Goal: Task Accomplishment & Management: Manage account settings

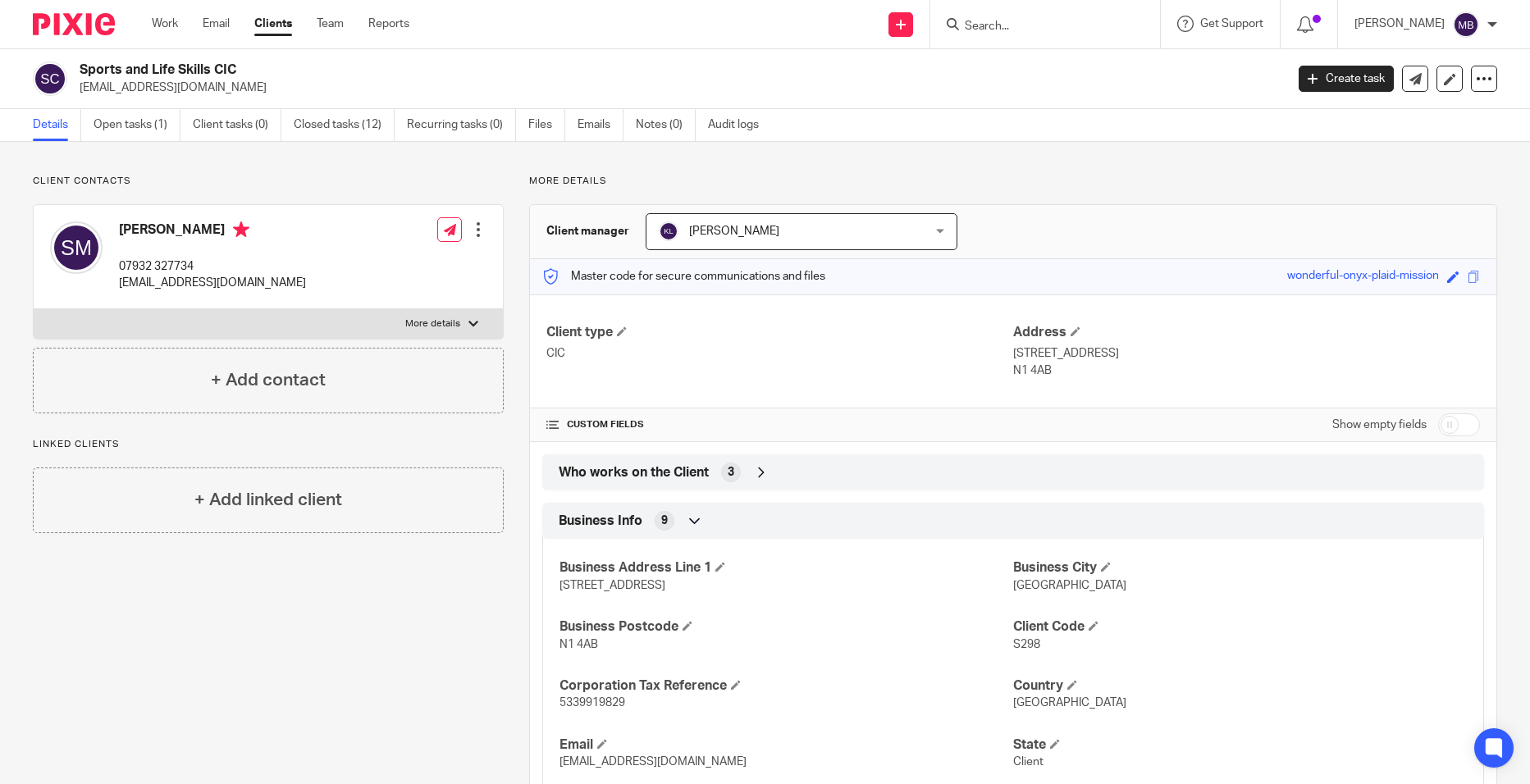
click at [1052, 25] on input "Search" at bounding box center [1037, 26] width 148 height 14
type input "CM PR"
click at [1023, 90] on link at bounding box center [1098, 70] width 277 height 38
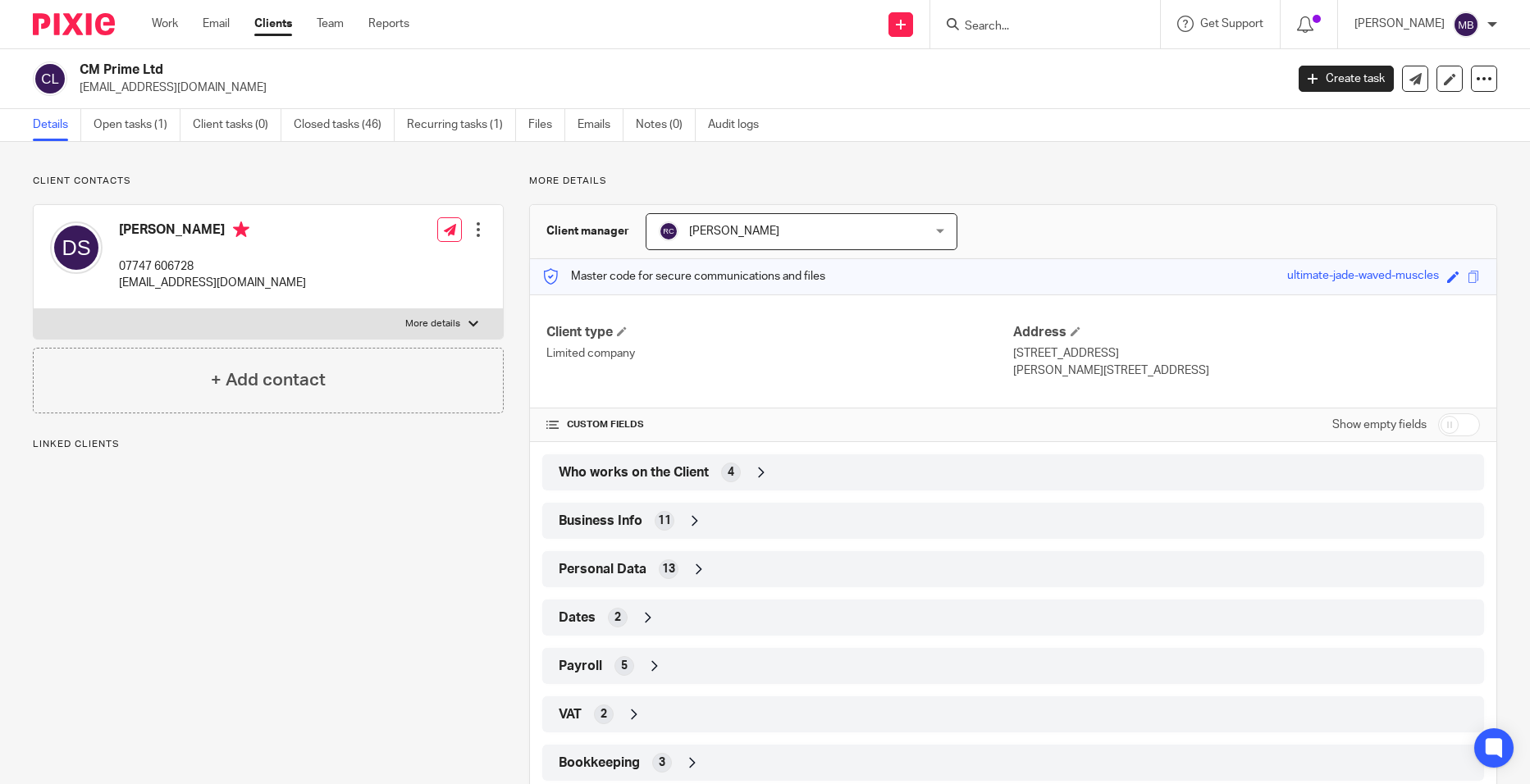
click at [131, 121] on link "Open tasks (1)" at bounding box center [137, 124] width 87 height 32
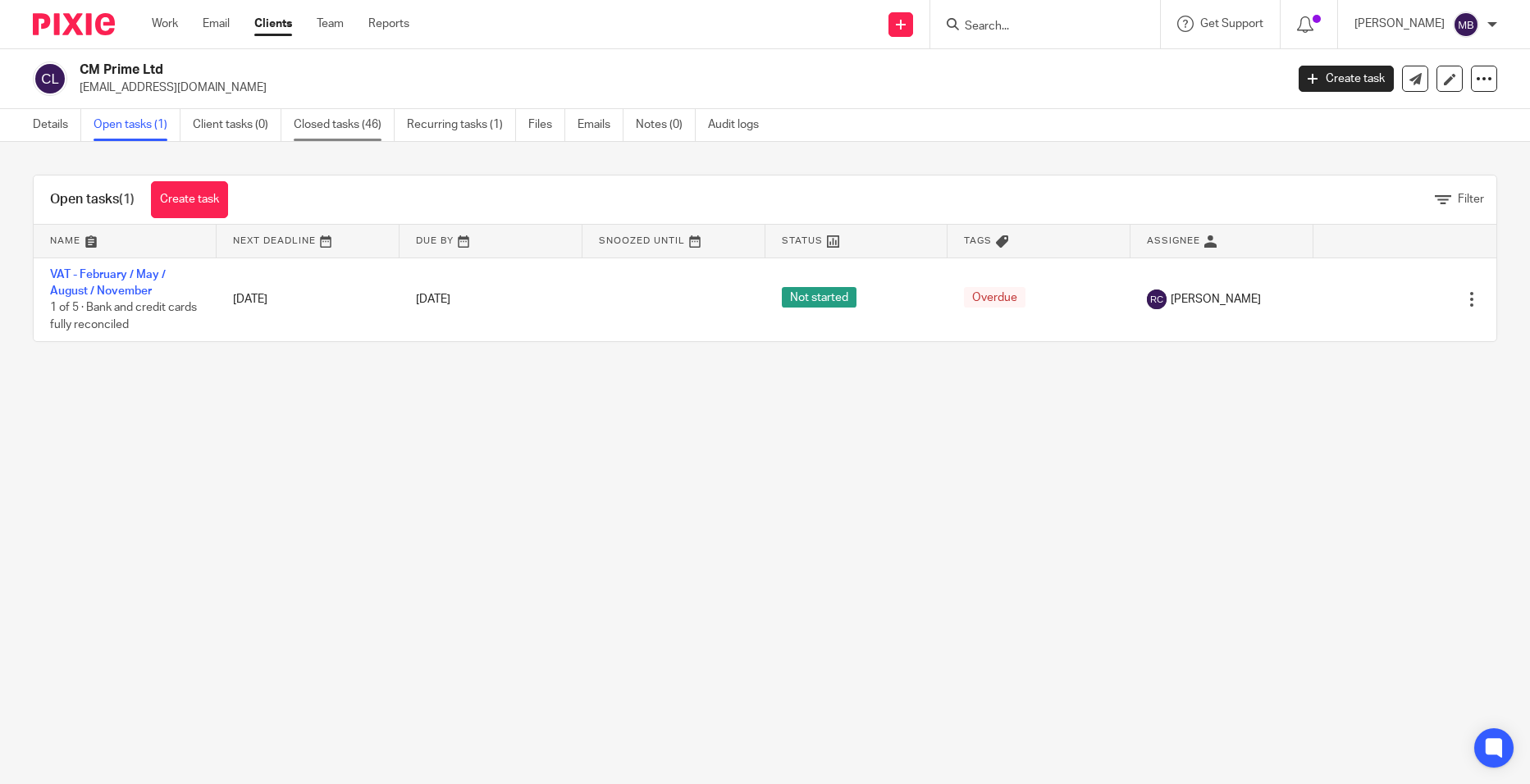
click at [356, 138] on link "Closed tasks (46)" at bounding box center [344, 124] width 101 height 32
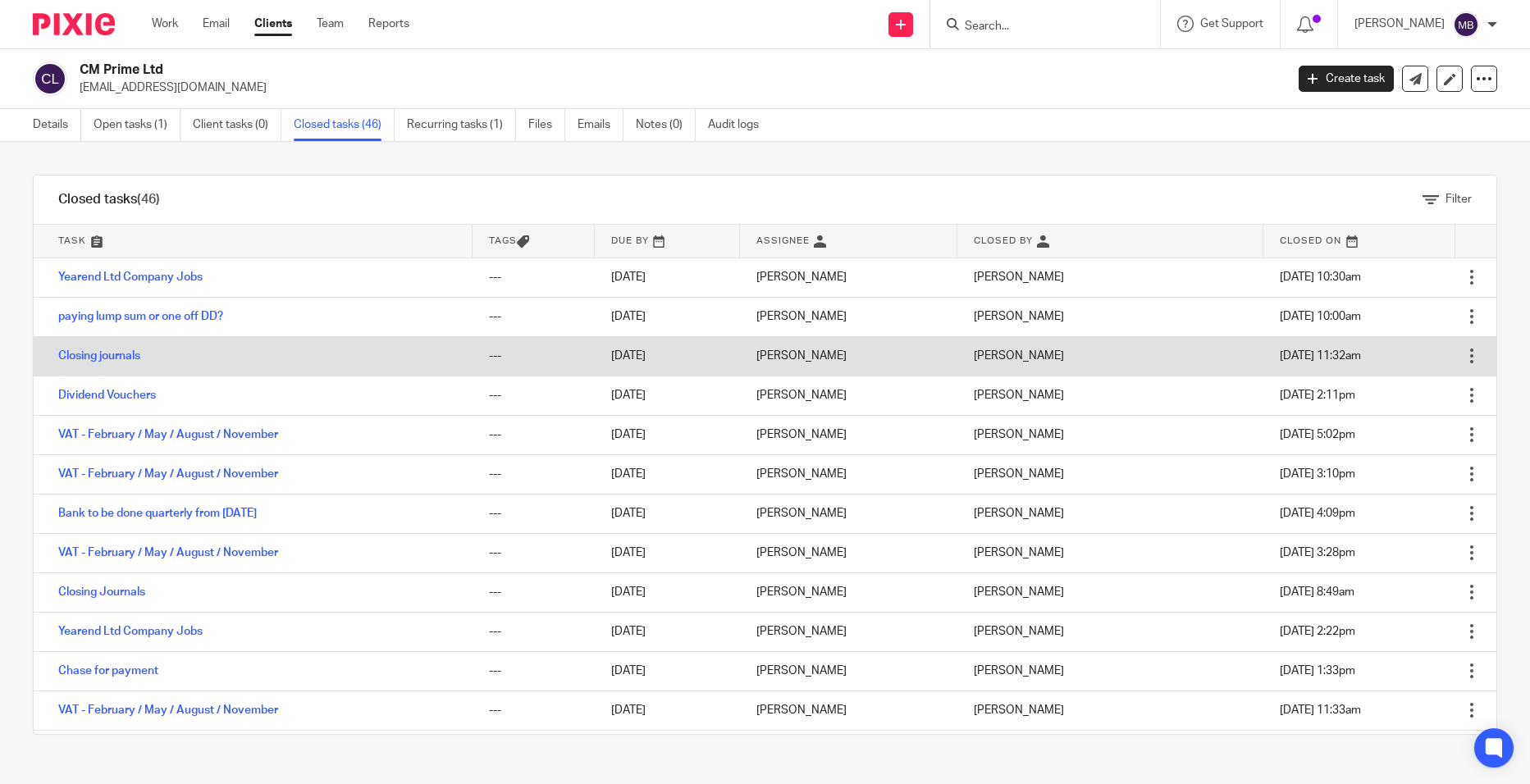
click at [1463, 358] on div at bounding box center [1471, 356] width 16 height 16
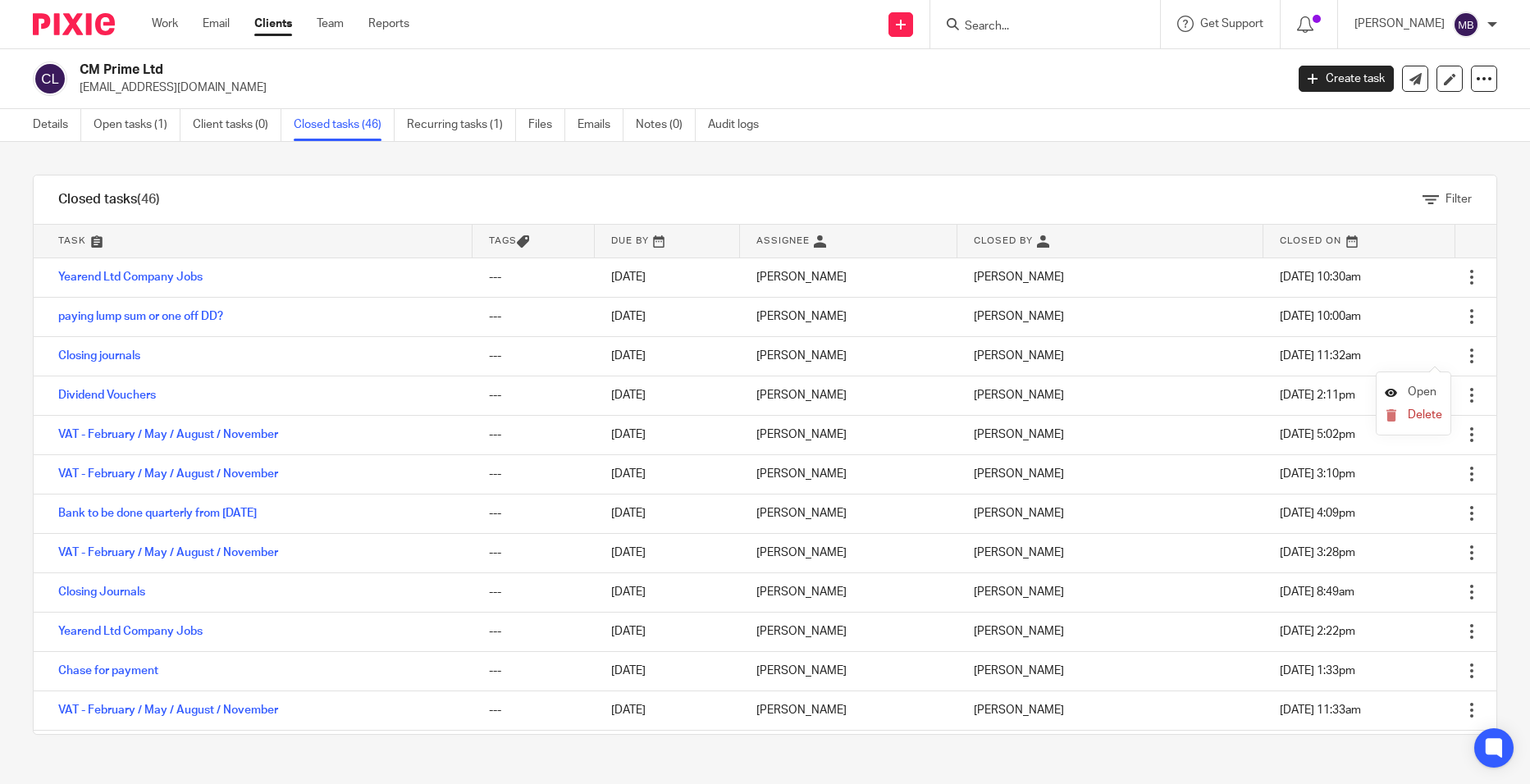
click at [1425, 389] on span "Open" at bounding box center [1423, 392] width 29 height 12
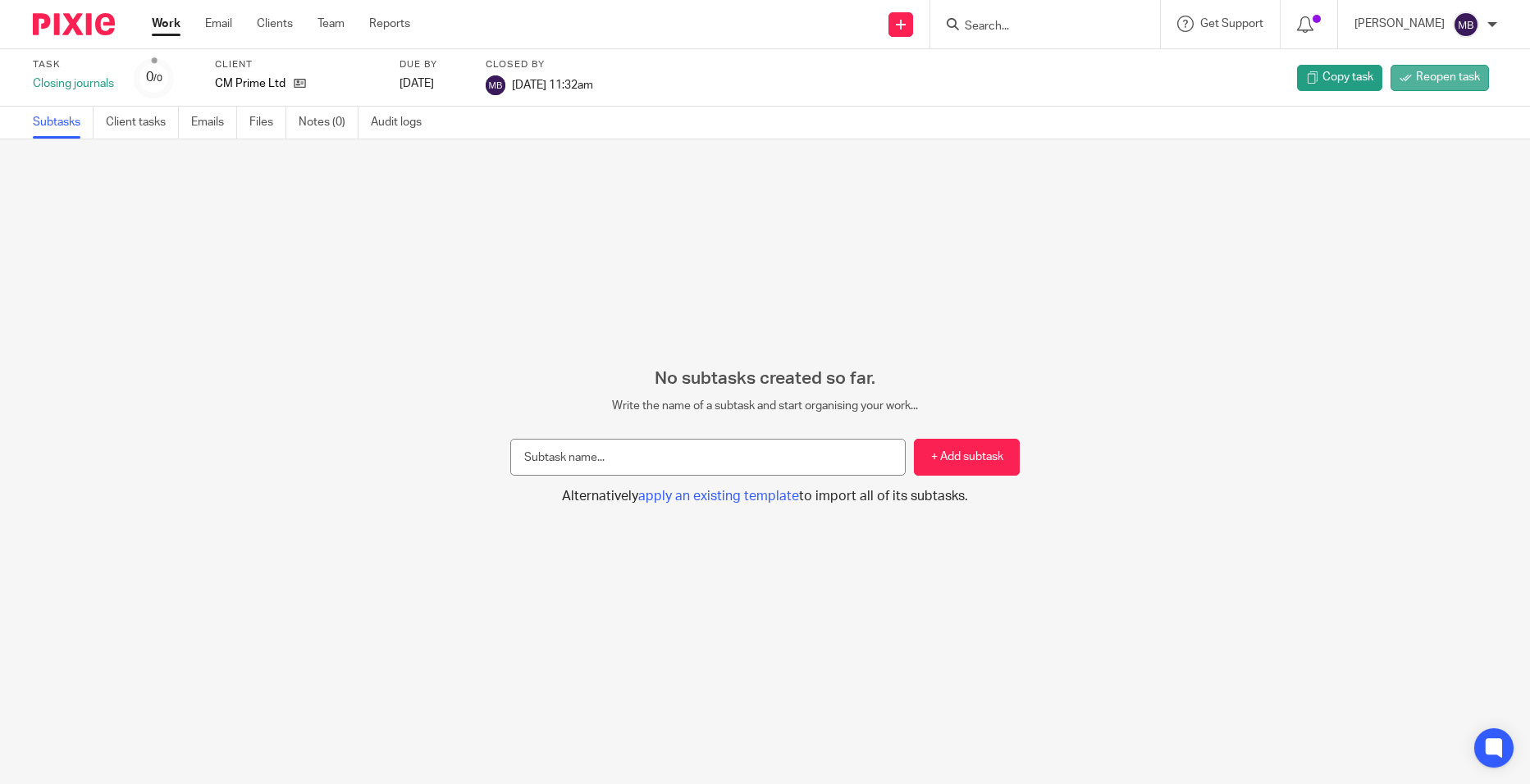
click at [1400, 76] on icon at bounding box center [1406, 77] width 13 height 13
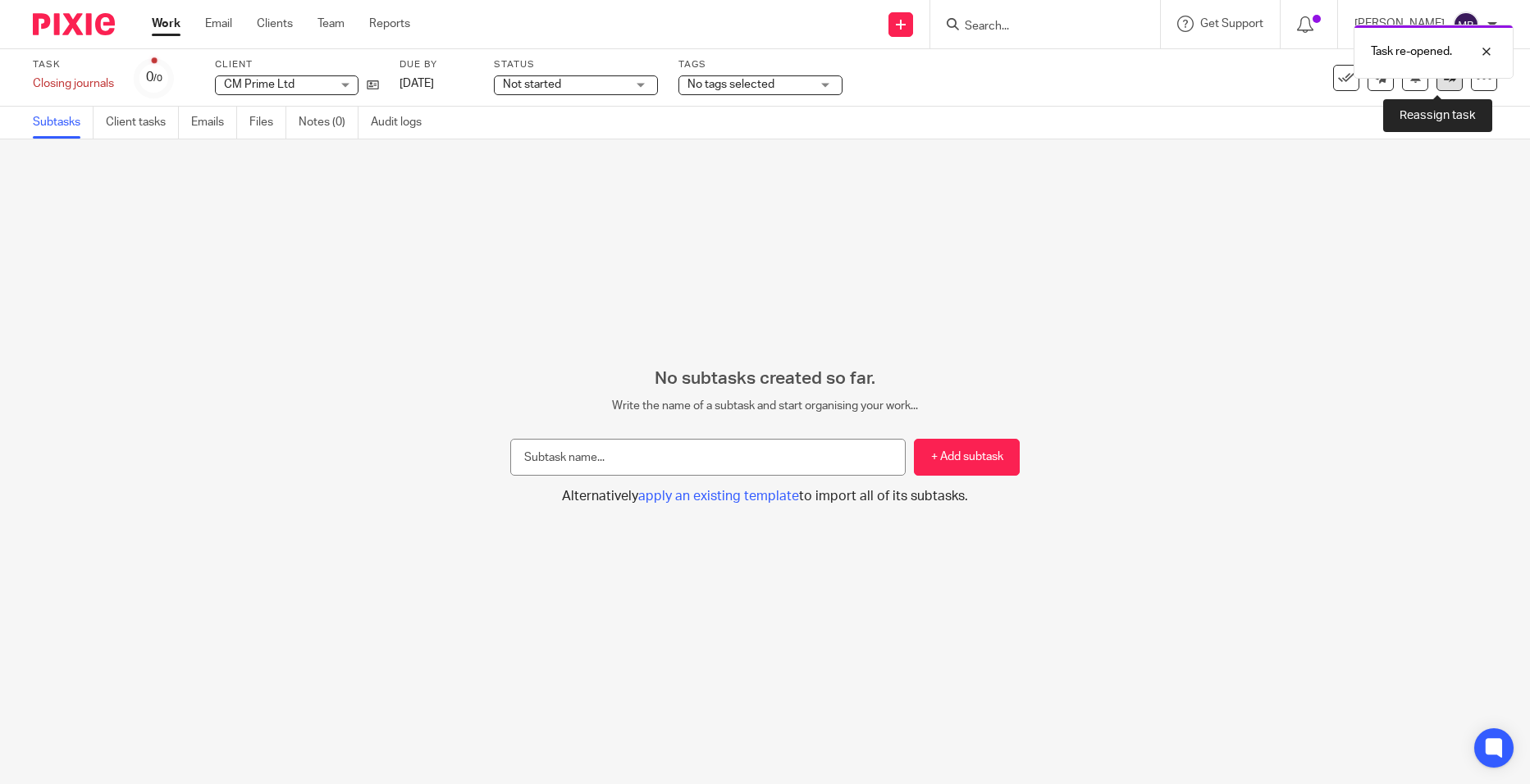
click at [1441, 88] on link at bounding box center [1449, 77] width 26 height 26
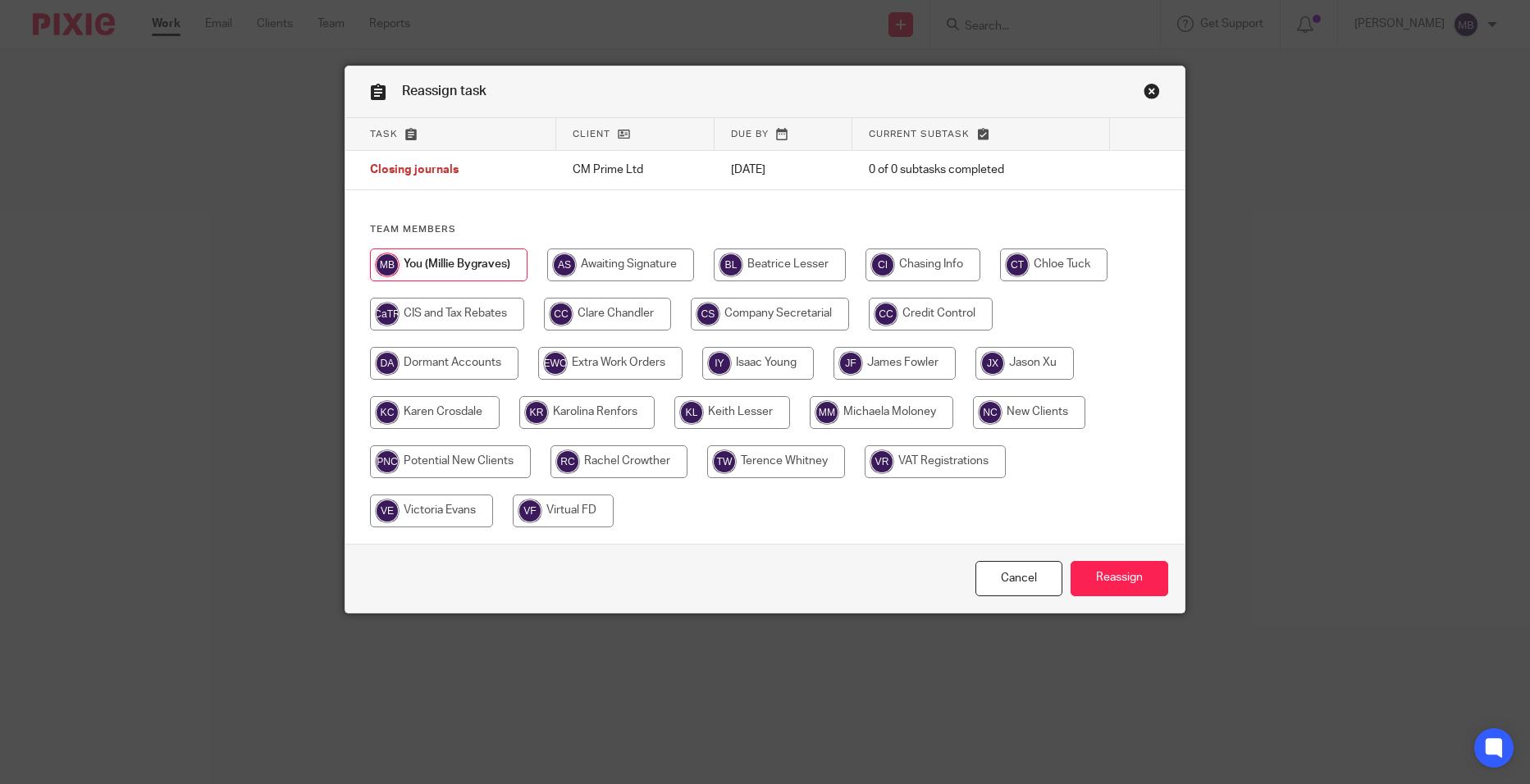
click at [751, 452] on input "radio" at bounding box center [776, 462] width 138 height 33
radio input "true"
click at [1116, 579] on input "Reassign" at bounding box center [1119, 579] width 97 height 36
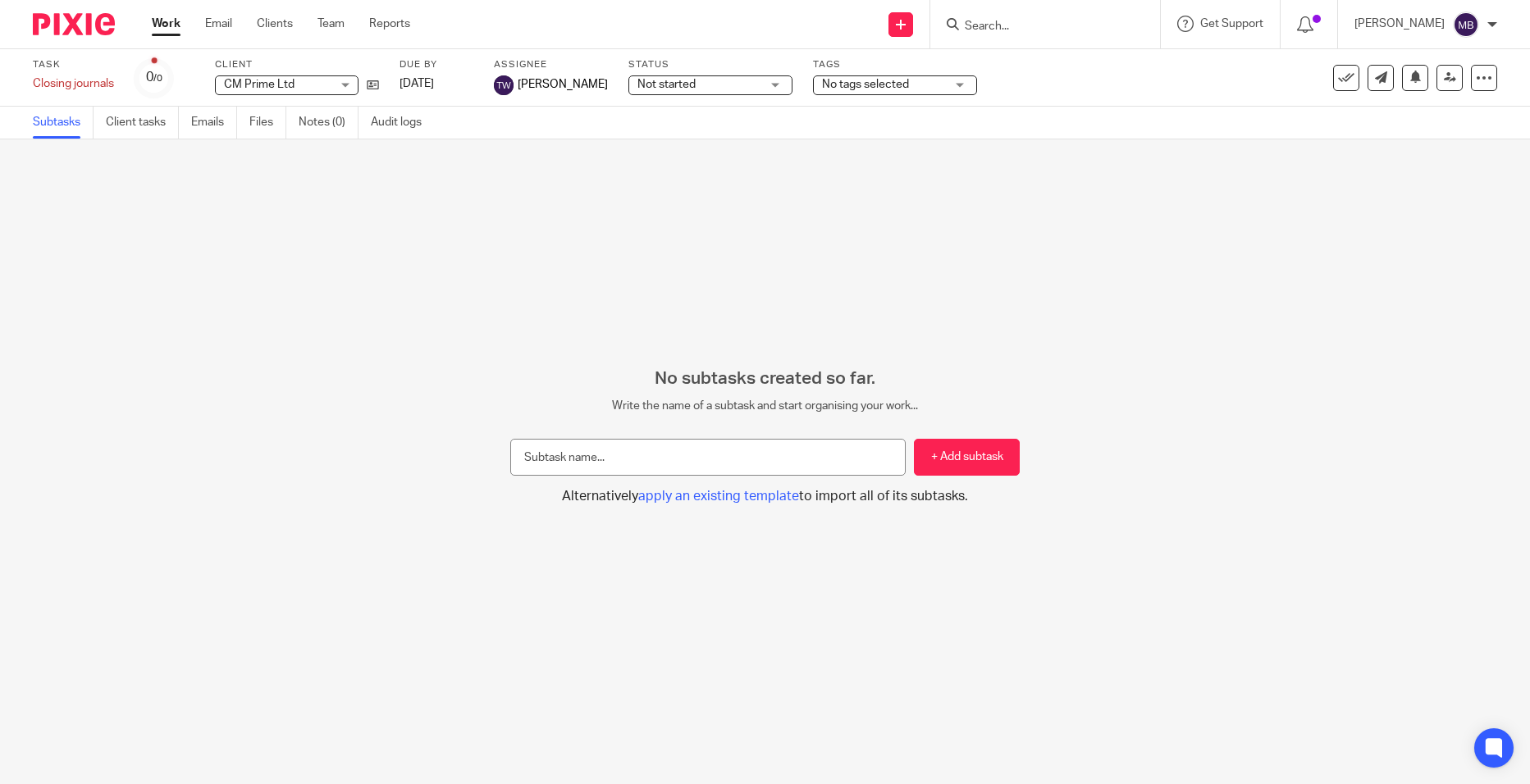
click at [1013, 30] on input "Search" at bounding box center [1037, 26] width 148 height 14
type input "cm pRI"
click at [1029, 66] on link at bounding box center [1098, 70] width 277 height 38
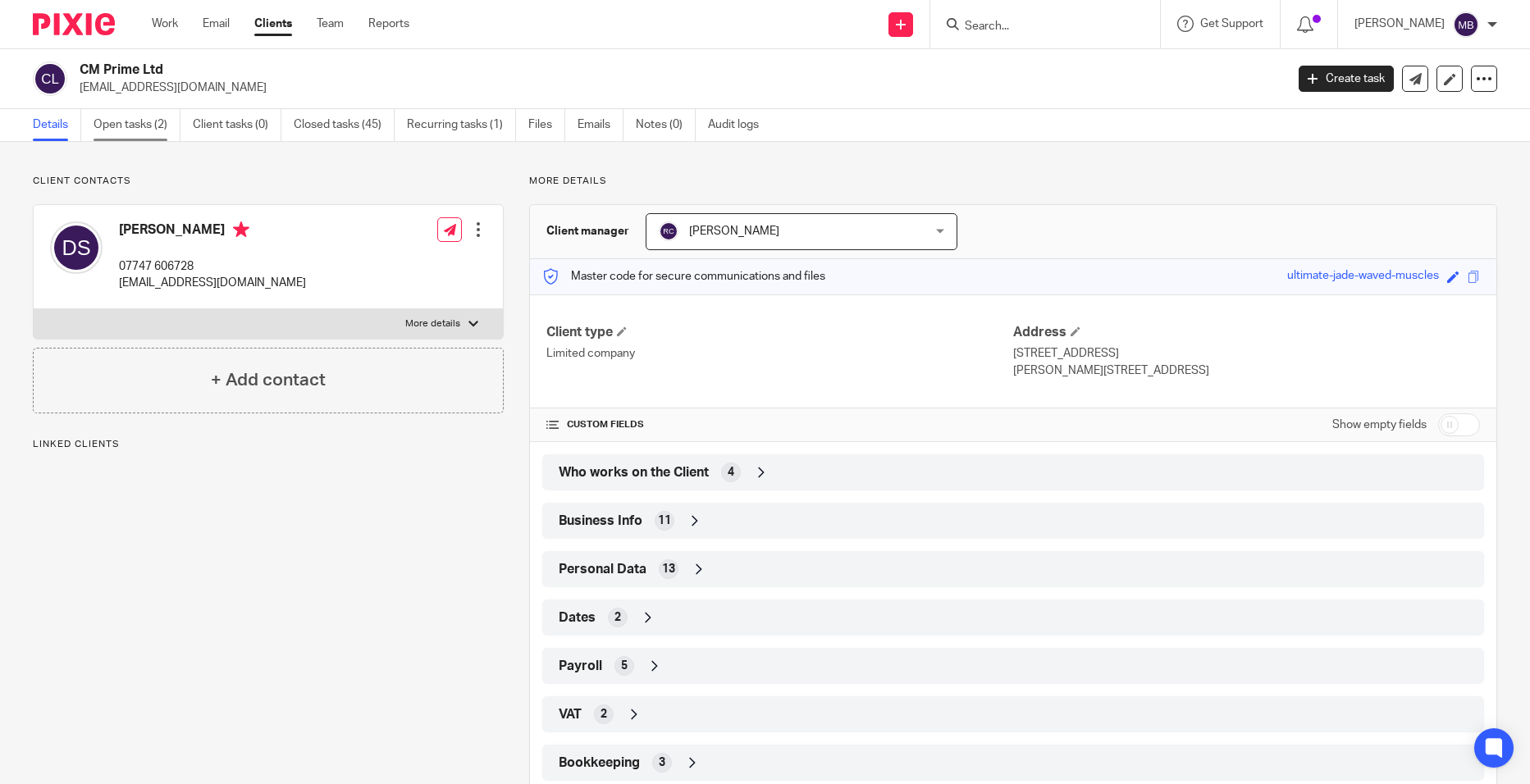
click at [131, 131] on link "Open tasks (2)" at bounding box center [137, 124] width 87 height 32
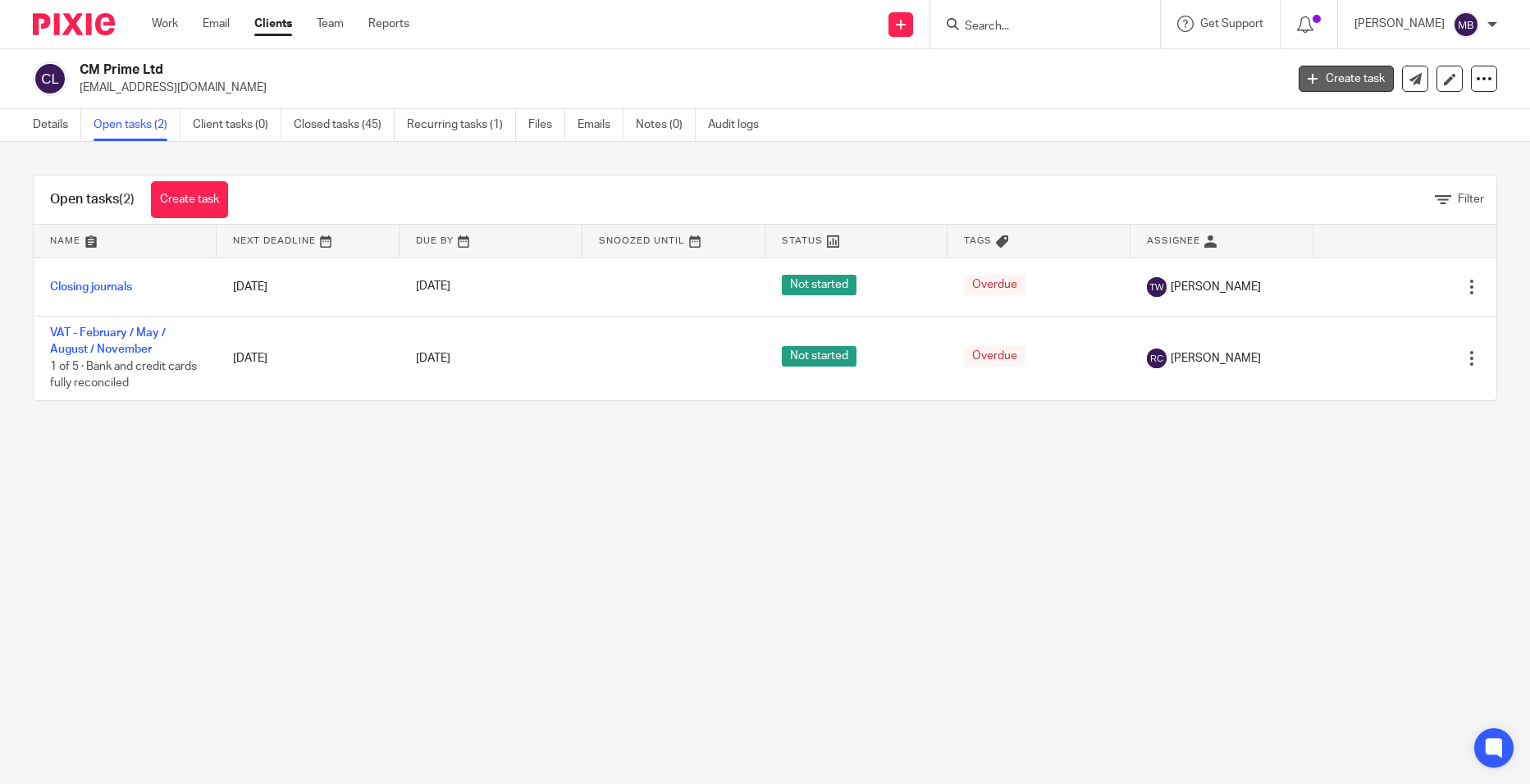
click at [1349, 85] on link "Create task" at bounding box center [1346, 78] width 96 height 26
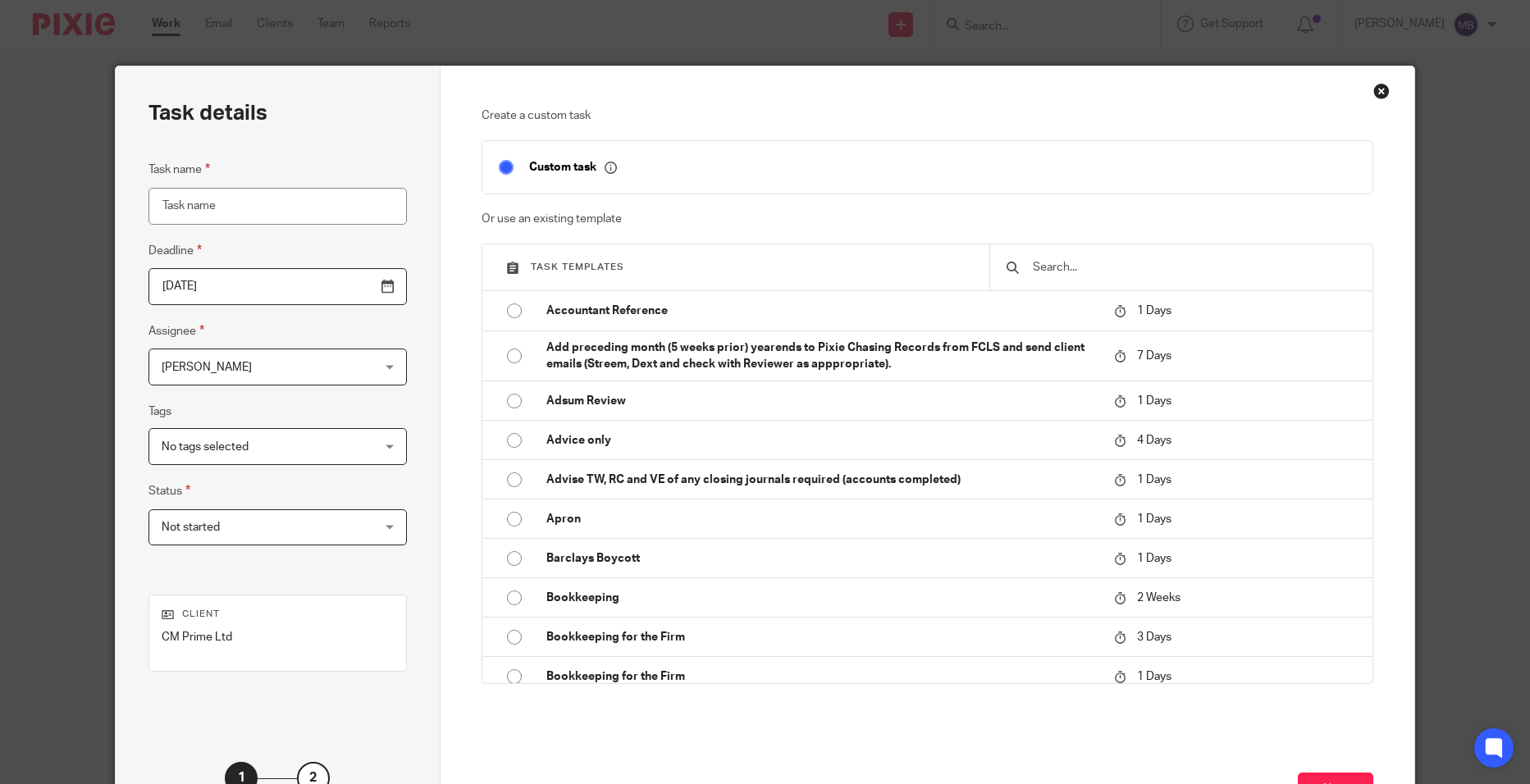
click at [1063, 256] on div at bounding box center [1181, 267] width 383 height 46
click at [236, 205] on input "Task name" at bounding box center [278, 206] width 259 height 37
type input "s"
type input "Set up new QuickBooks"
click at [355, 285] on input "2025-09-25" at bounding box center [278, 286] width 259 height 37
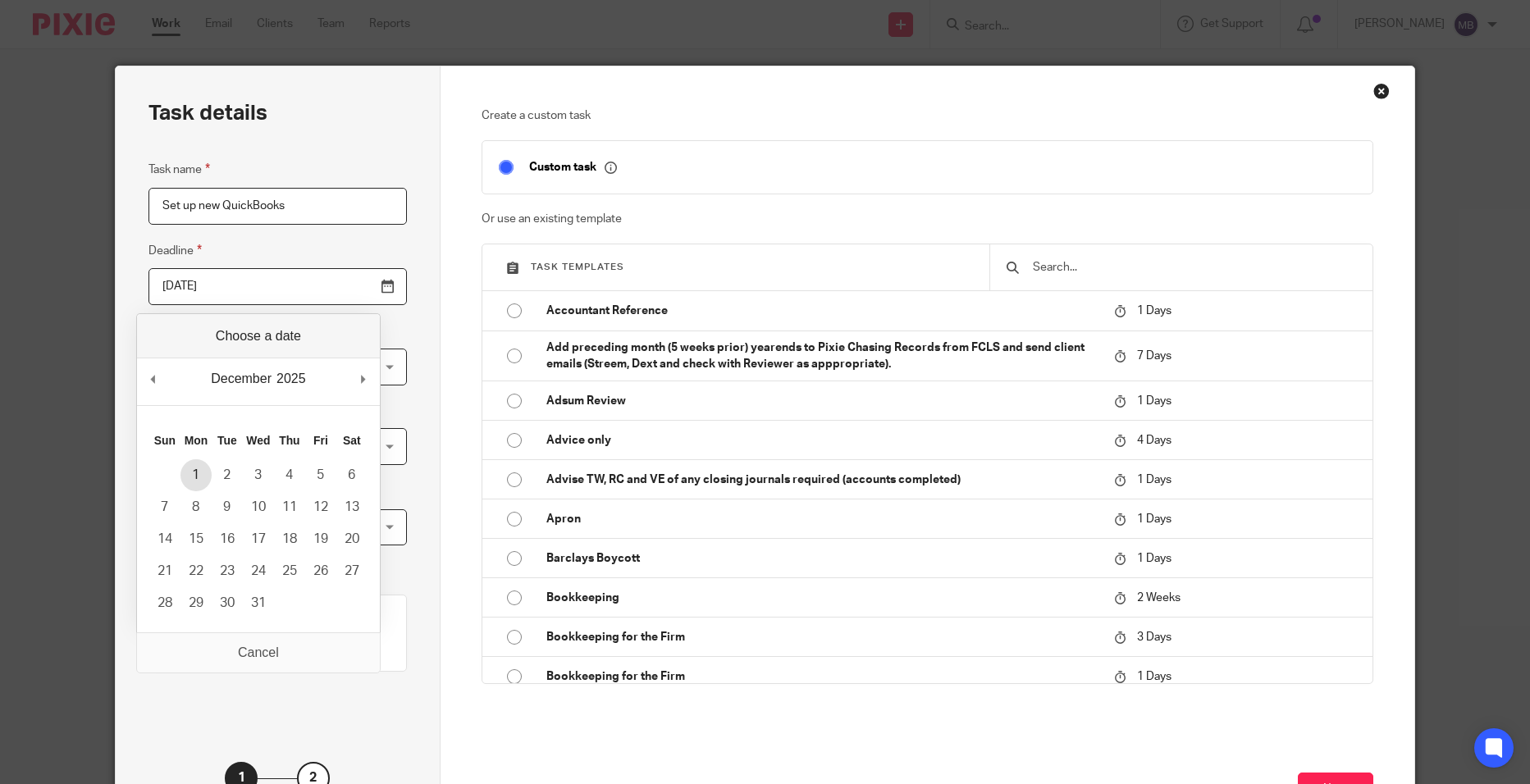
type input "2025-12-01"
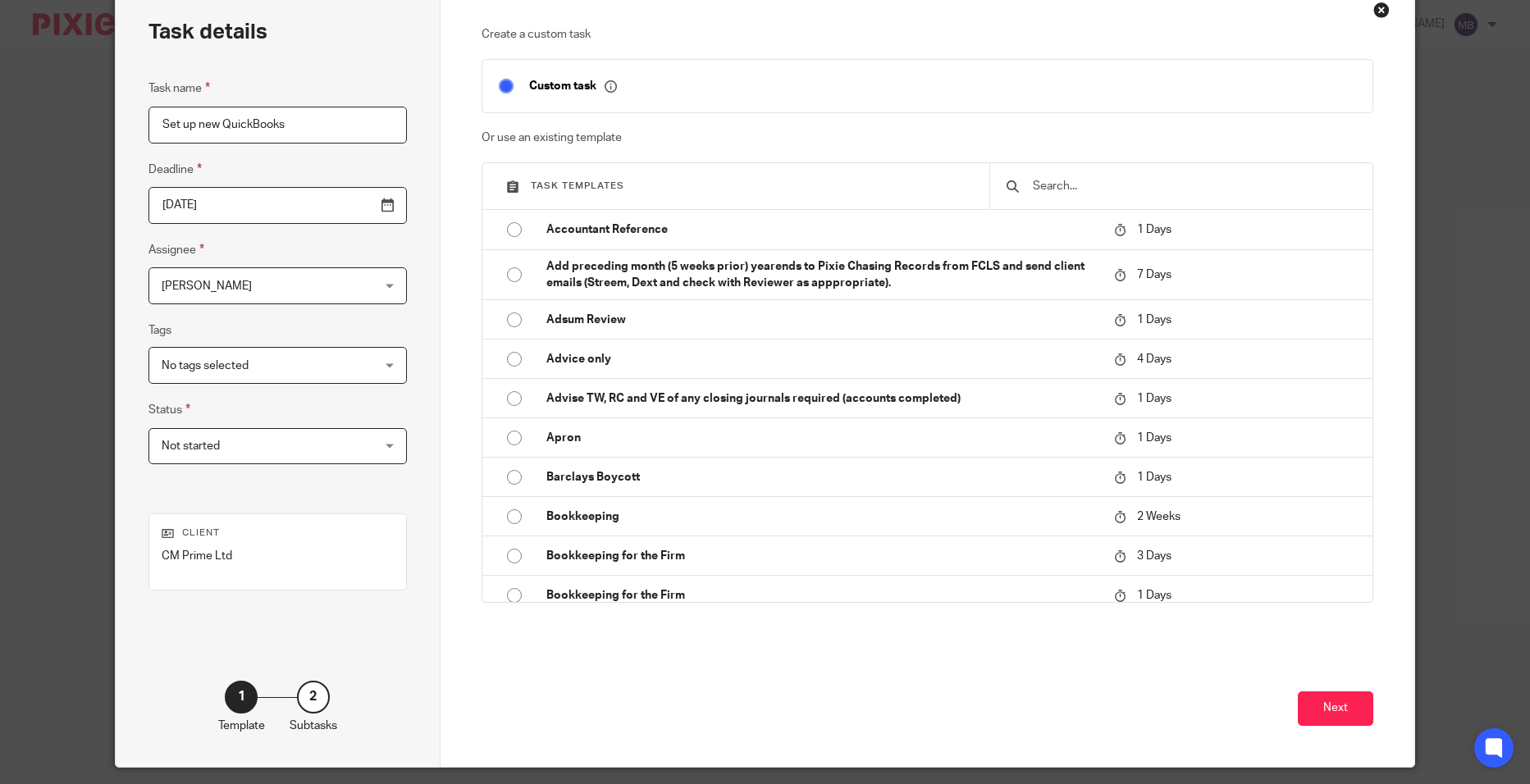
scroll to position [84, 0]
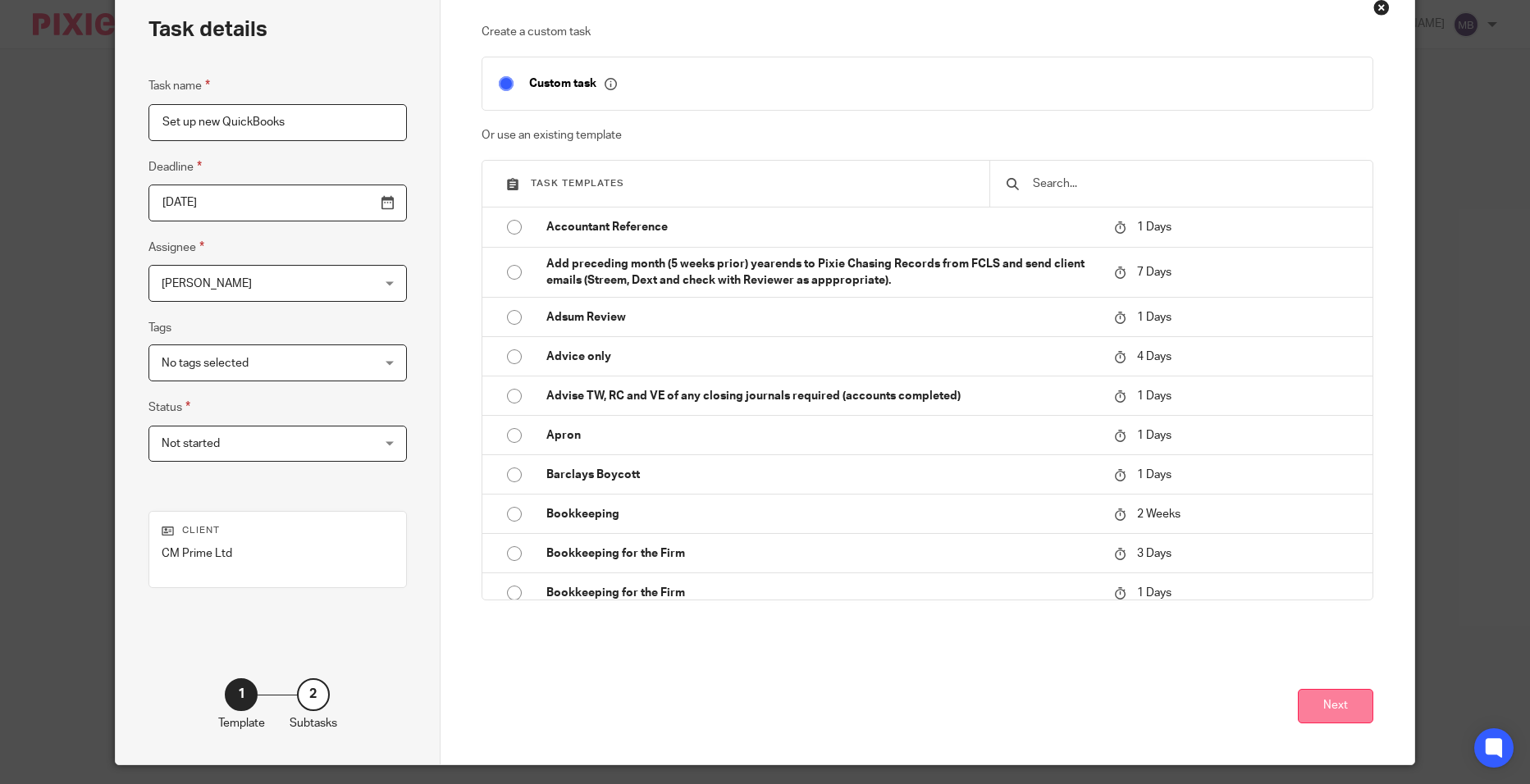
click at [1312, 708] on button "Next" at bounding box center [1336, 706] width 75 height 36
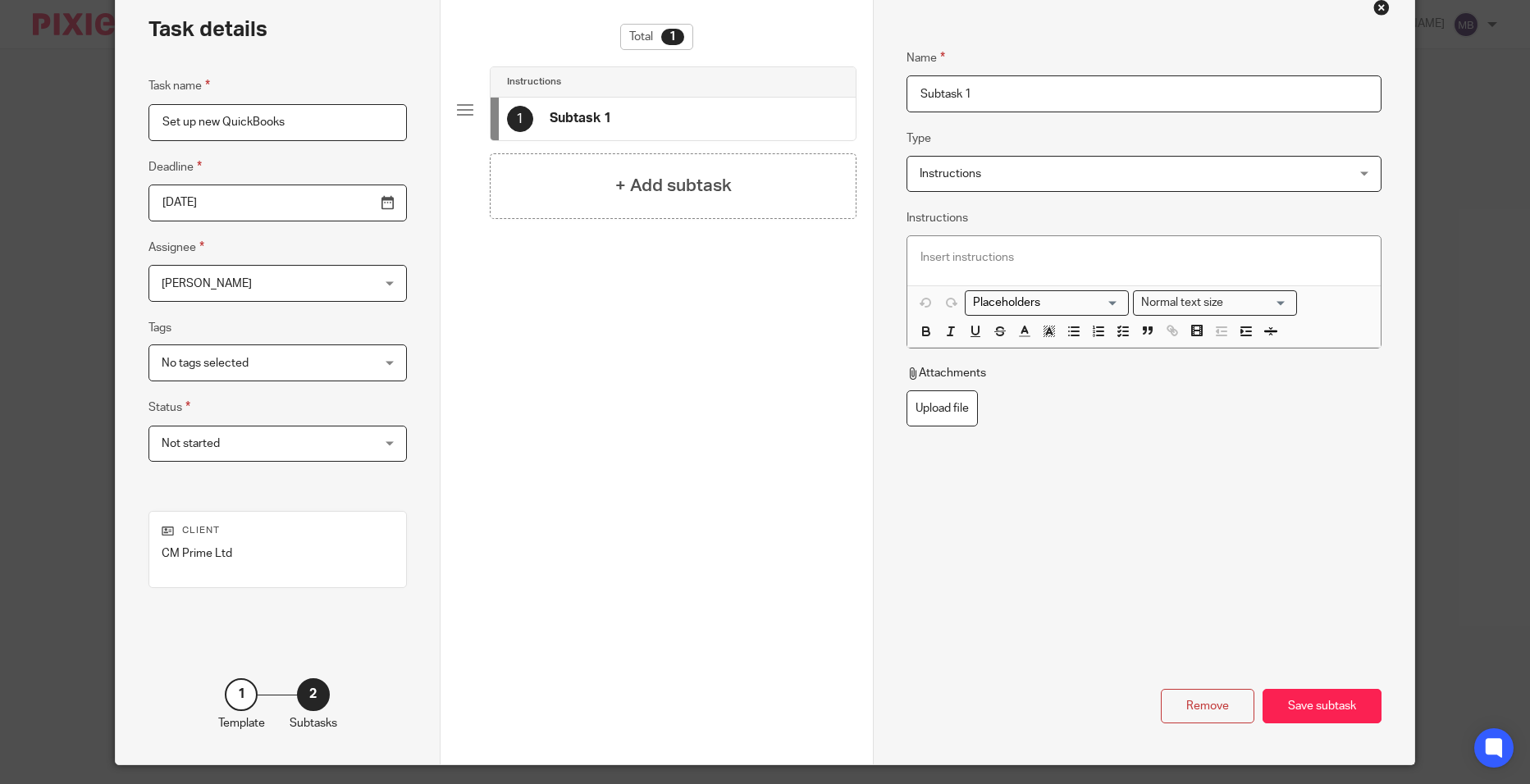
click at [1312, 708] on div "Save subtask" at bounding box center [1322, 706] width 119 height 36
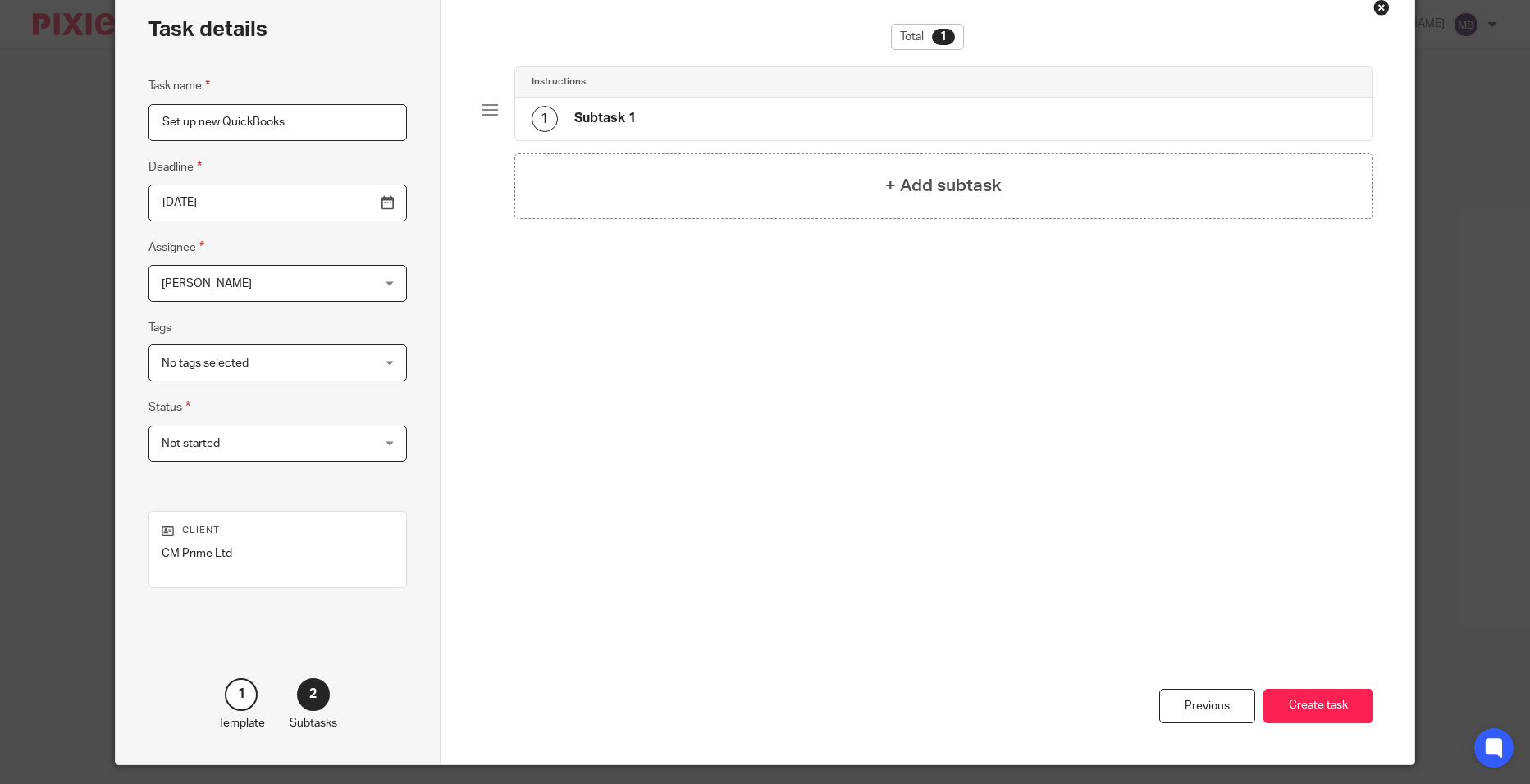
click at [1312, 708] on button "Create task" at bounding box center [1319, 706] width 110 height 36
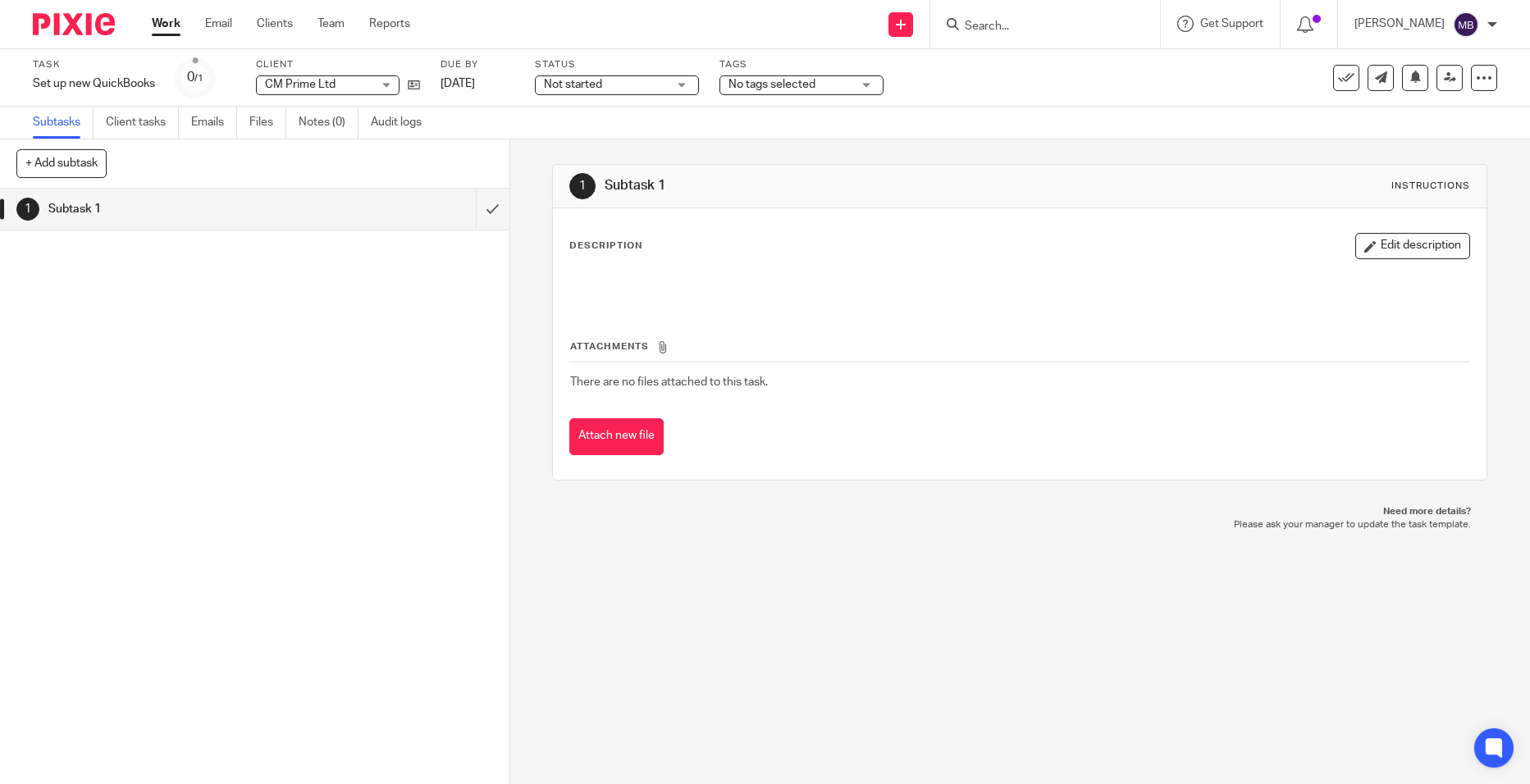
click at [1052, 22] on input "Search" at bounding box center [1037, 26] width 148 height 14
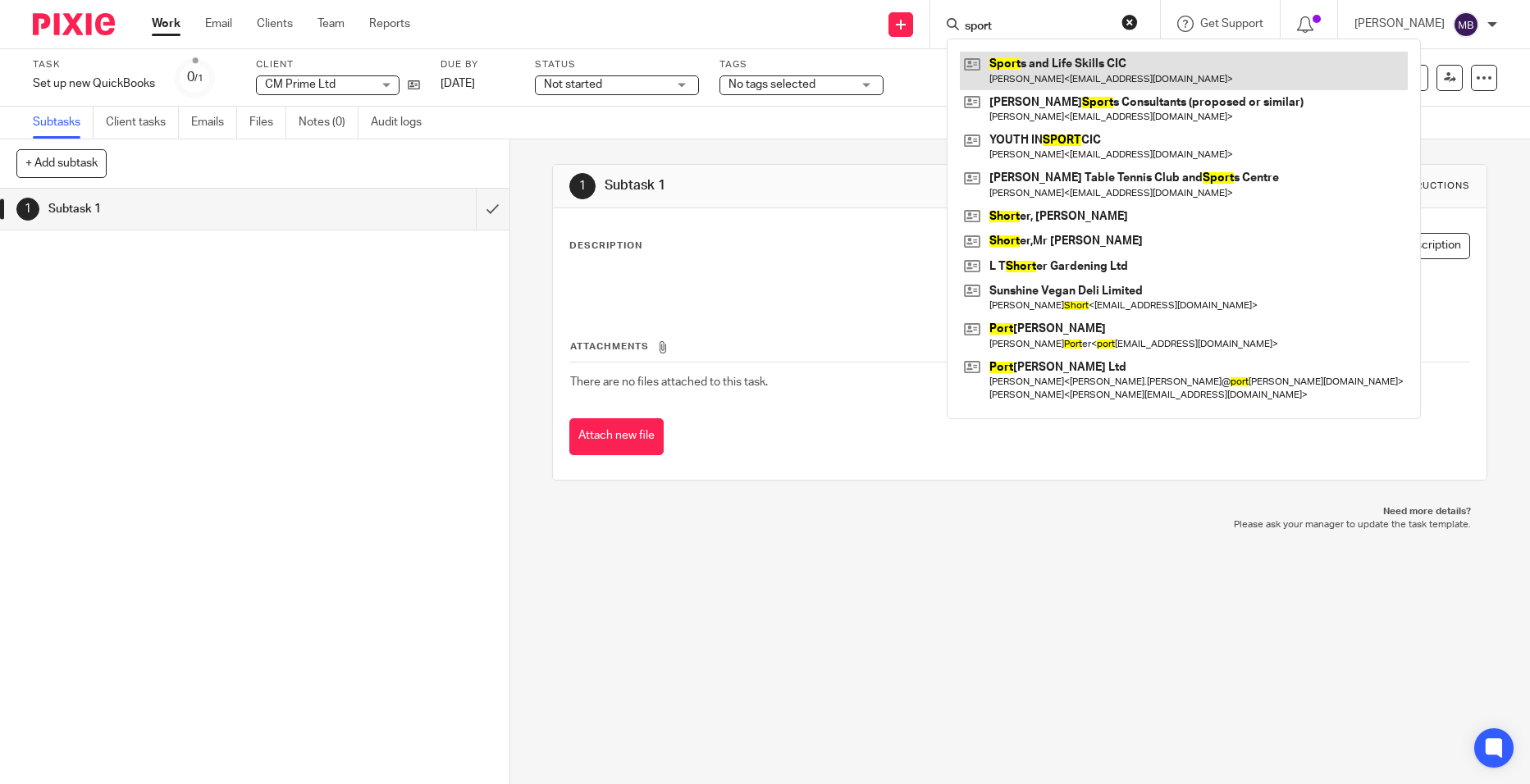
type input "sport"
click at [1084, 66] on link at bounding box center [1184, 70] width 448 height 38
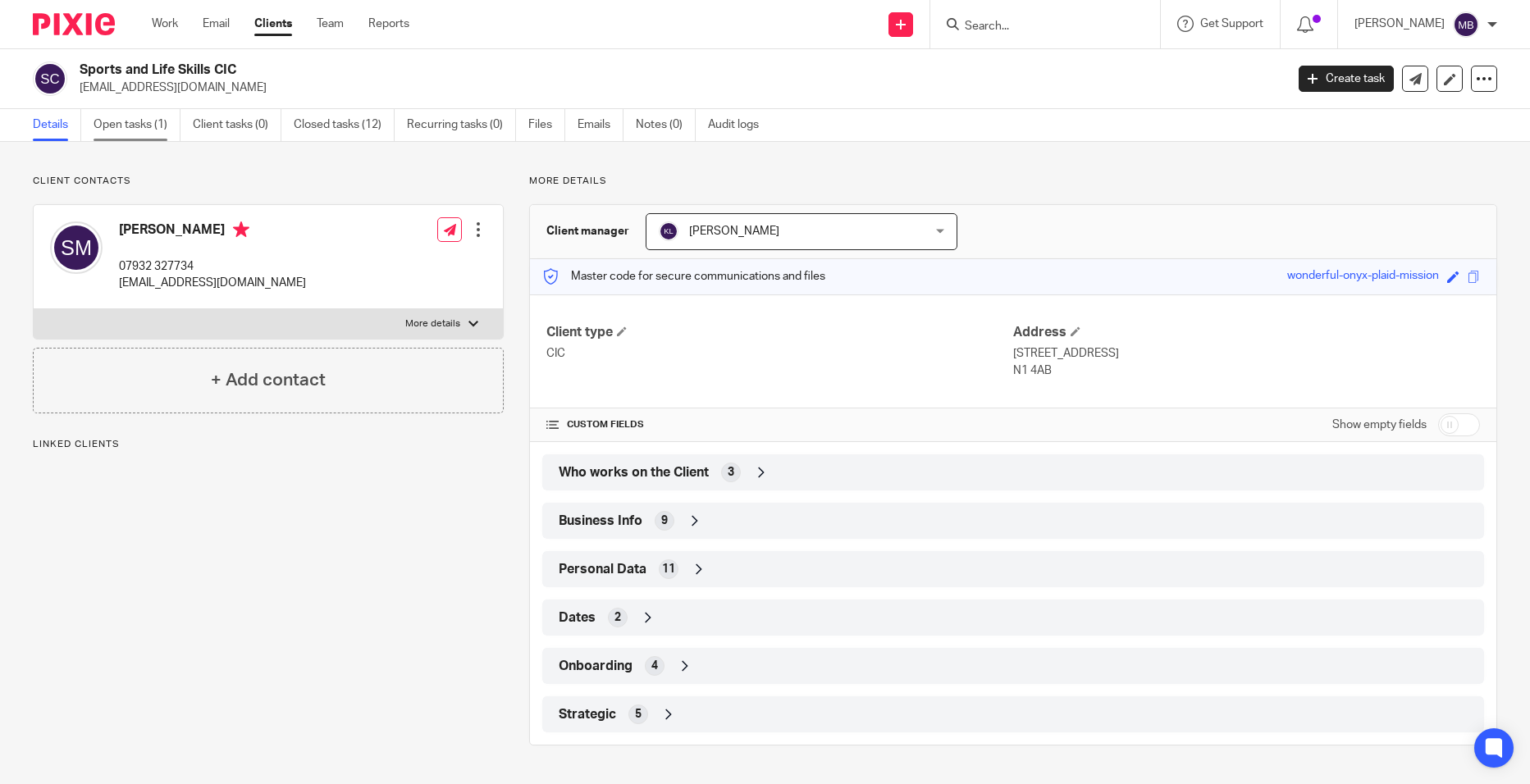
click at [143, 123] on link "Open tasks (1)" at bounding box center [137, 124] width 87 height 32
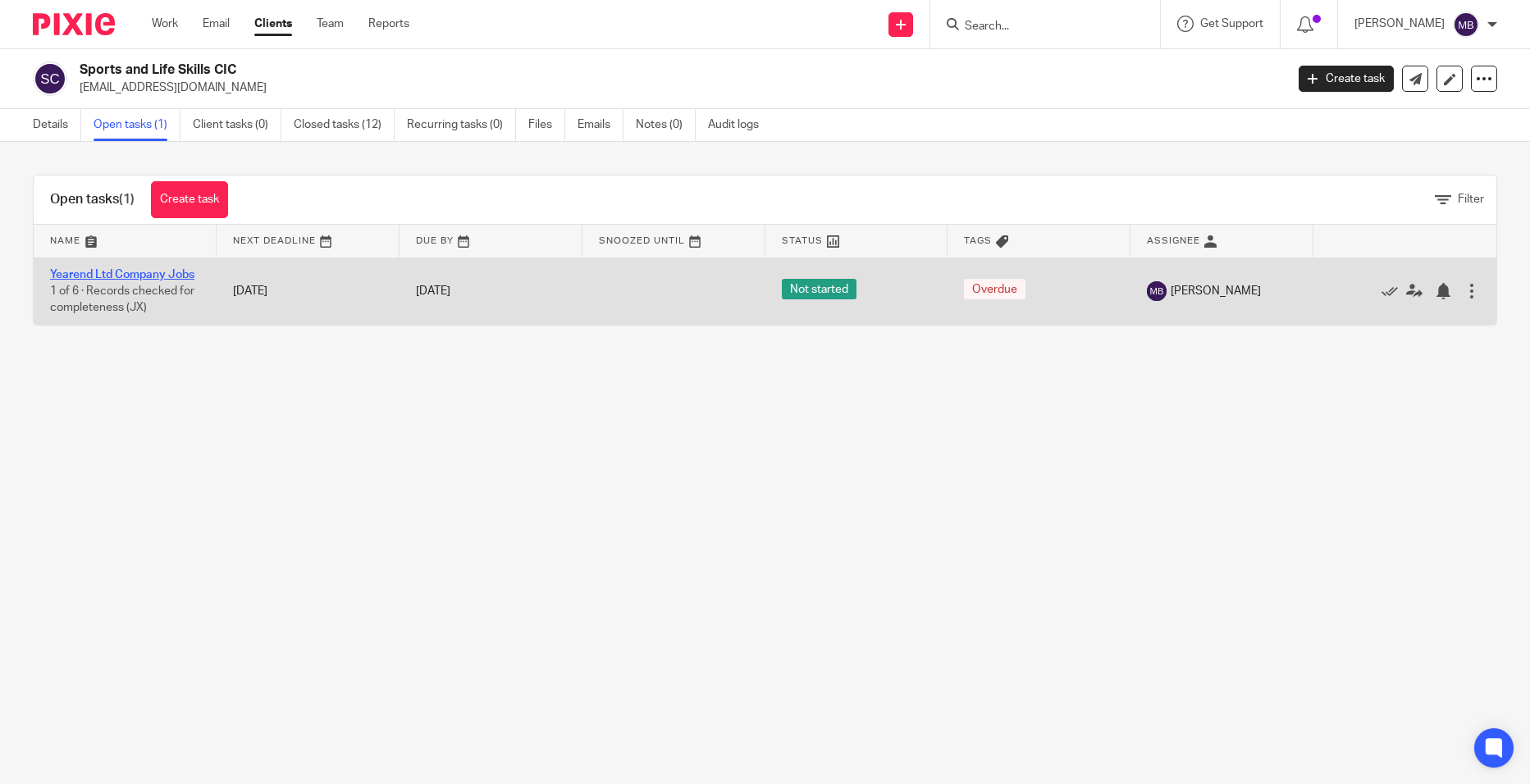
click at [168, 274] on link "Yearend Ltd Company Jobs" at bounding box center [123, 275] width 145 height 12
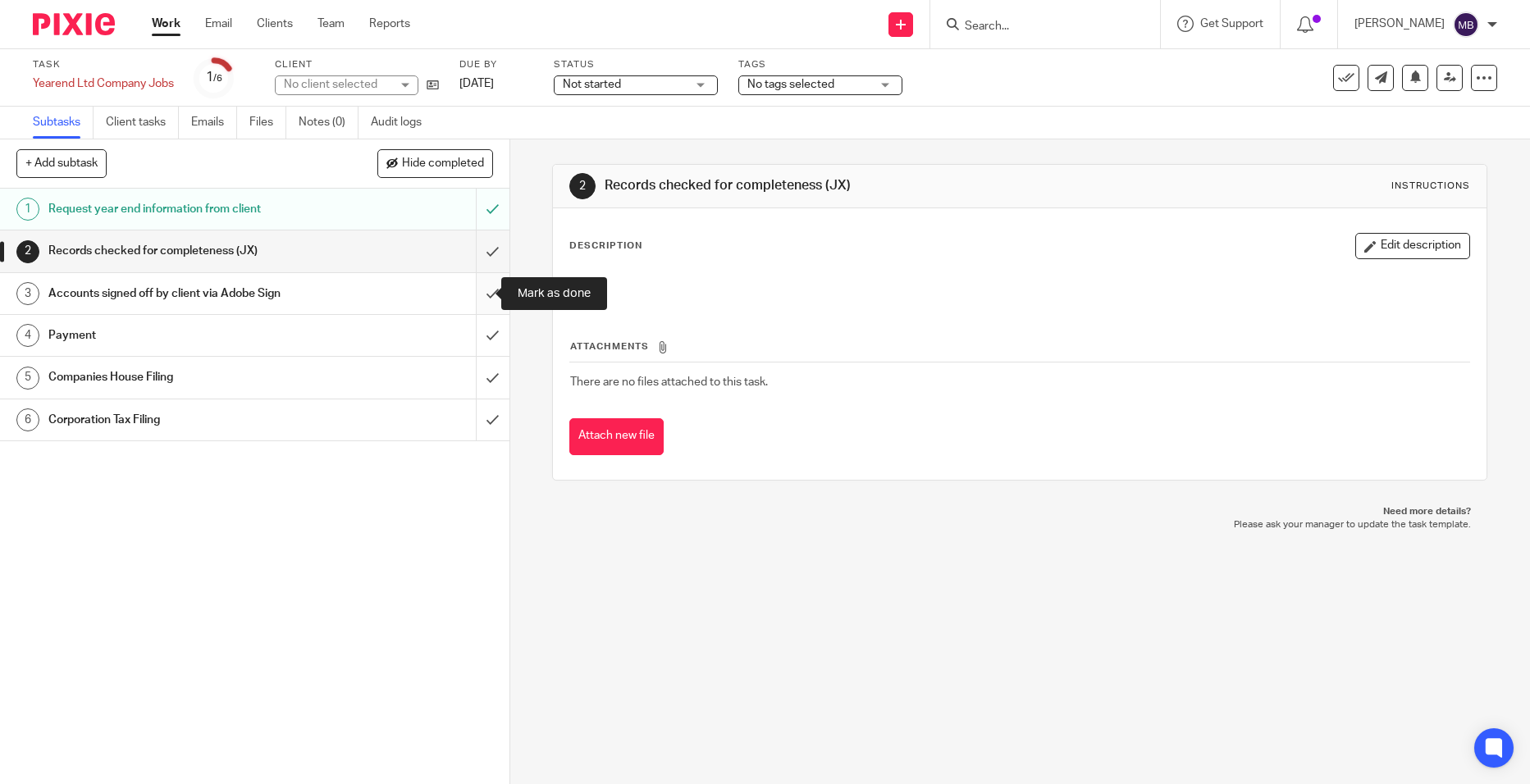
click at [485, 277] on input "submit" at bounding box center [255, 293] width 509 height 41
click at [466, 290] on input "submit" at bounding box center [255, 293] width 509 height 41
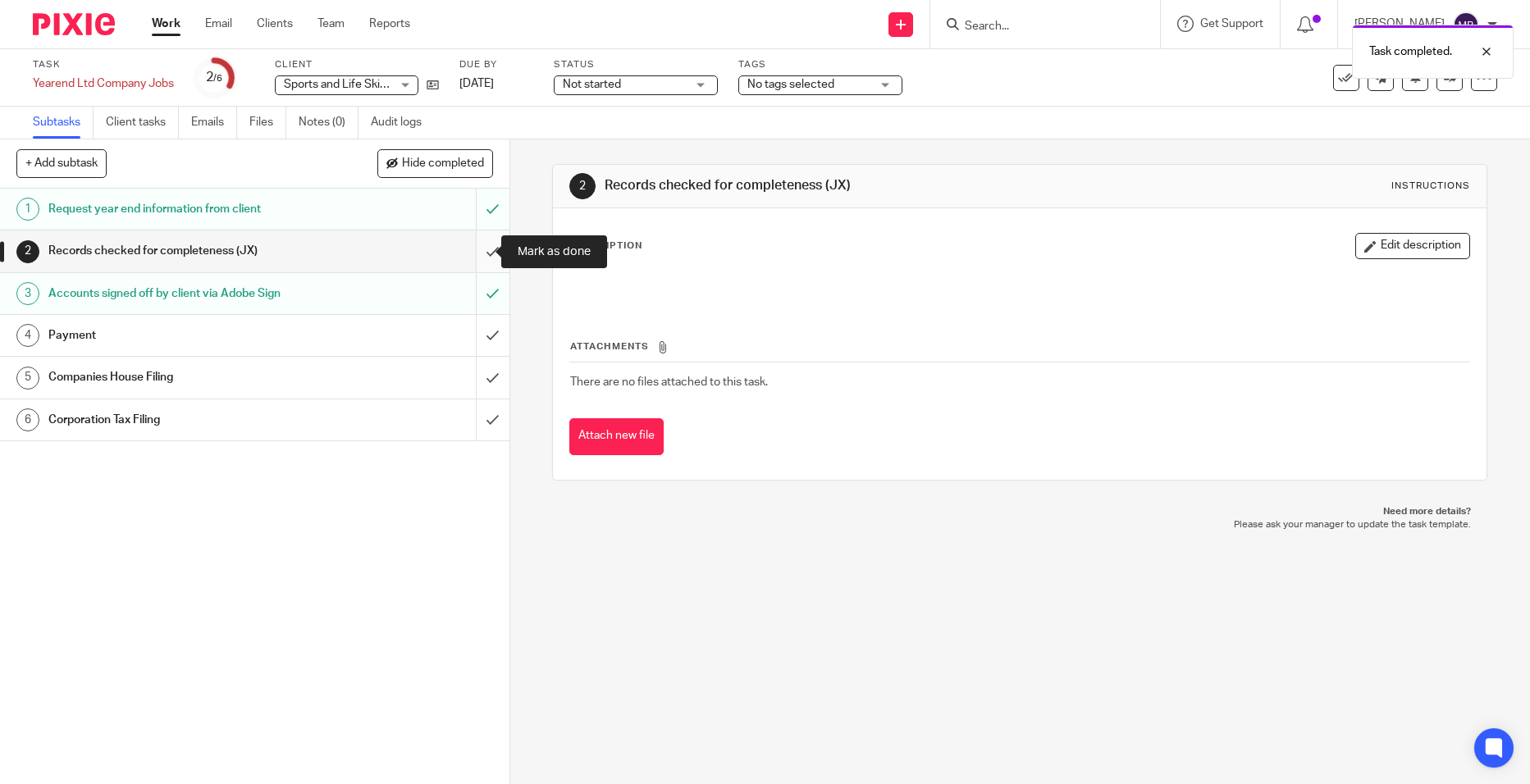
click at [475, 253] on input "submit" at bounding box center [255, 251] width 509 height 41
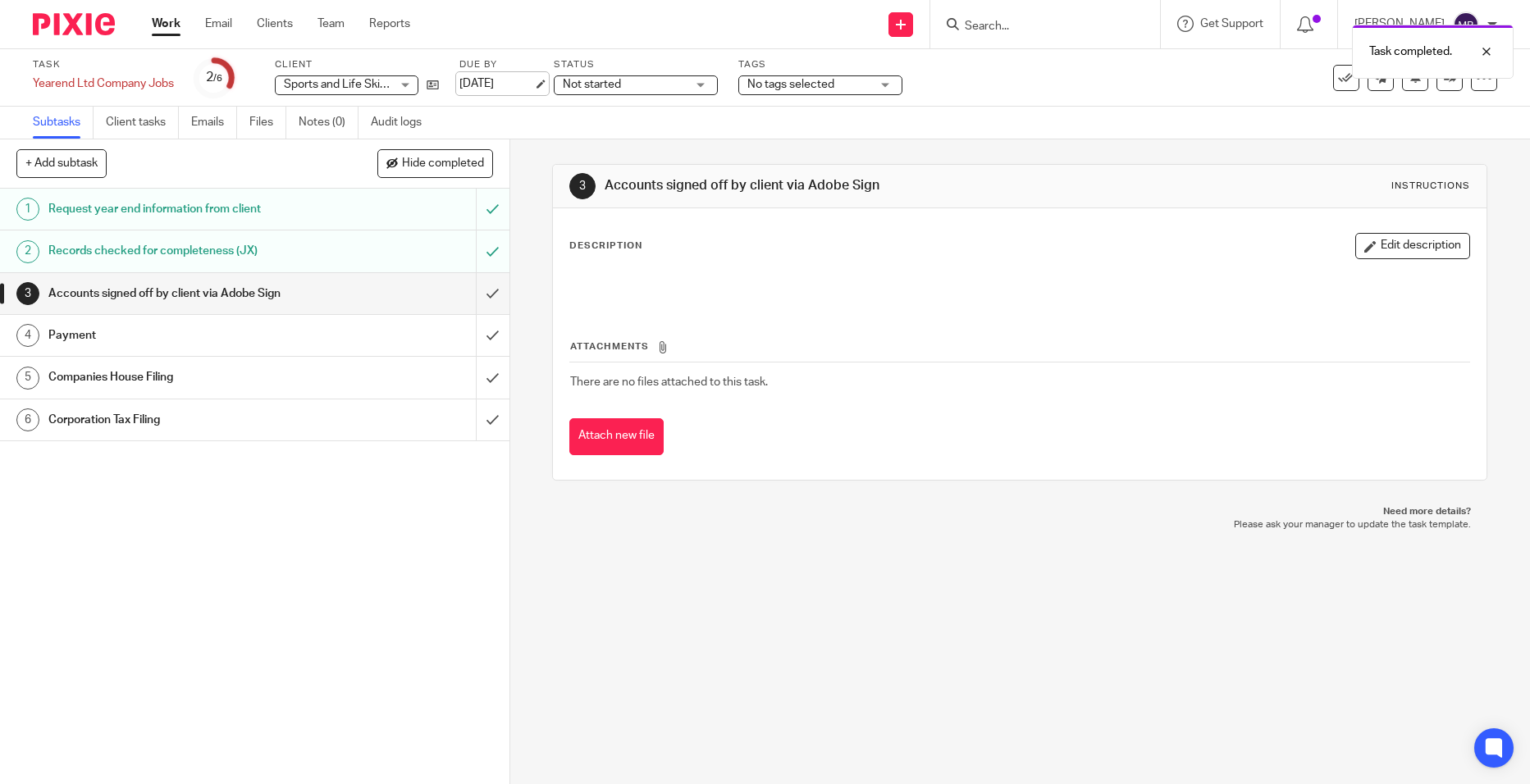
click at [497, 85] on link "6 Sep 2025" at bounding box center [496, 84] width 74 height 17
click at [1479, 113] on div at bounding box center [1475, 114] width 44 height 19
click at [1436, 84] on link at bounding box center [1449, 77] width 26 height 26
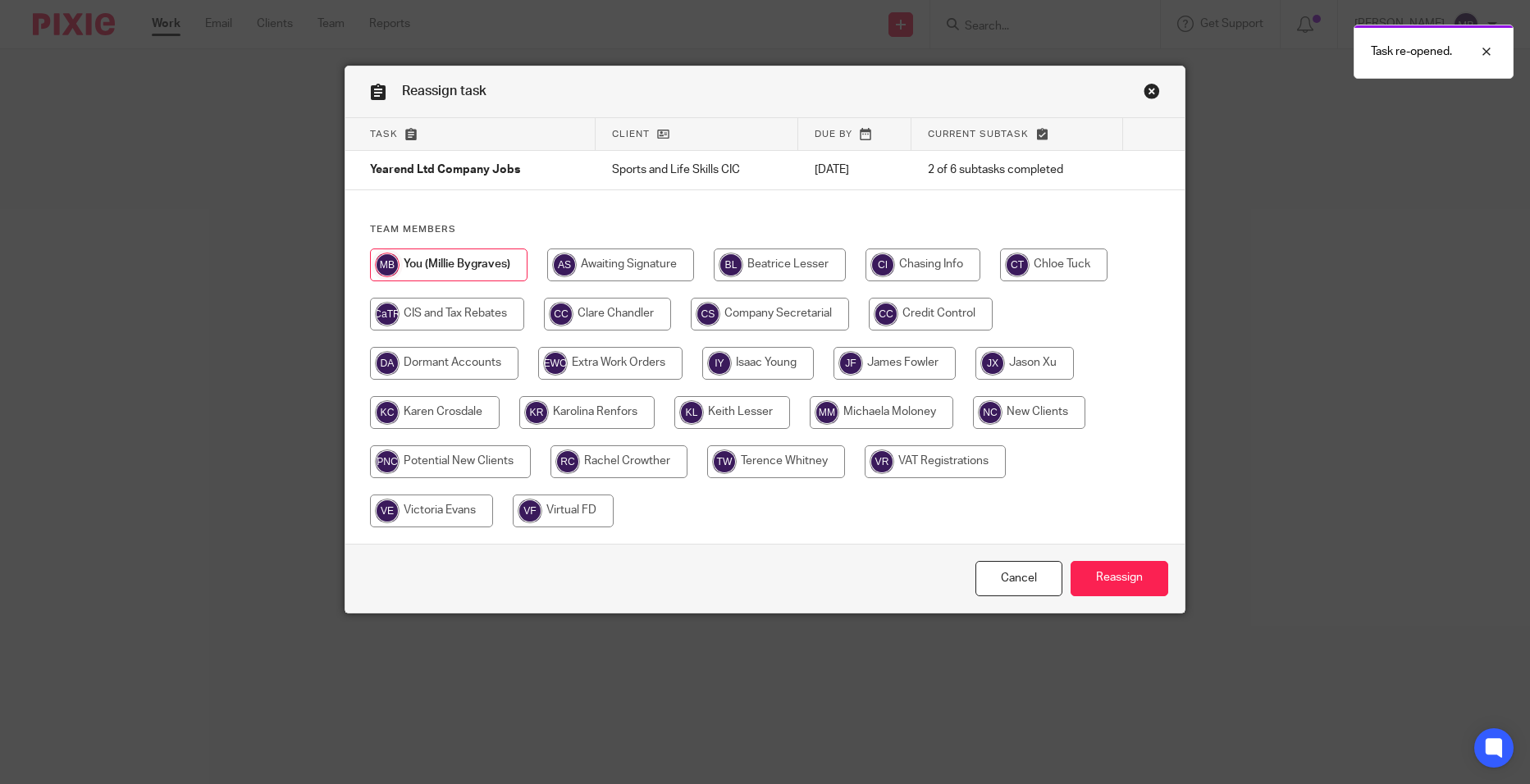
click at [772, 409] on input "radio" at bounding box center [732, 413] width 116 height 33
radio input "true"
click at [1116, 582] on input "Reassign" at bounding box center [1119, 579] width 97 height 36
